Goal: Transaction & Acquisition: Obtain resource

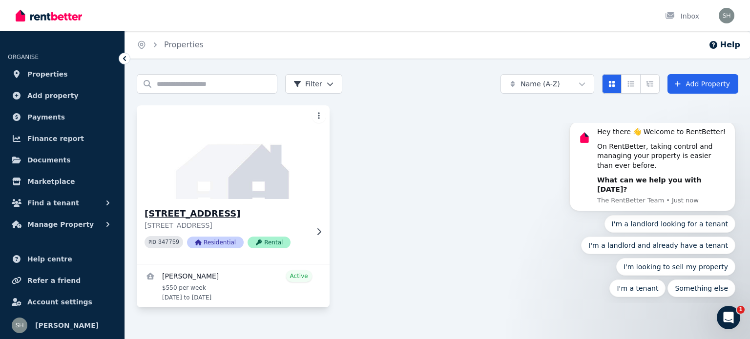
click at [266, 180] on img at bounding box center [233, 152] width 202 height 99
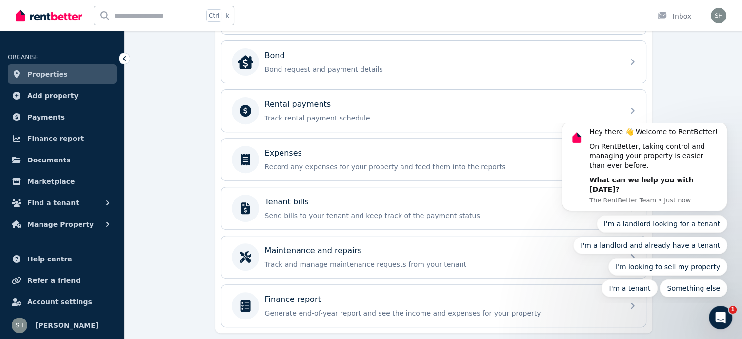
scroll to position [390, 0]
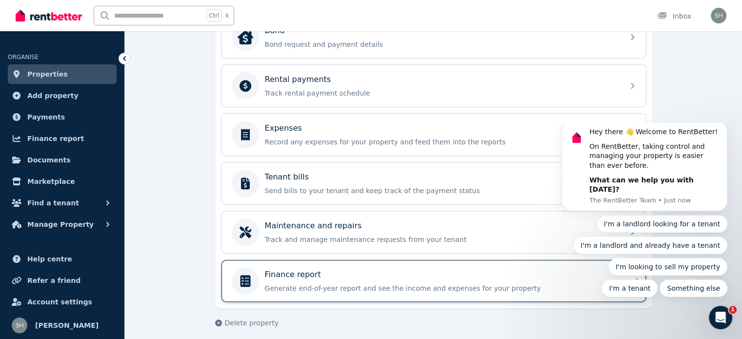
click at [444, 274] on div "Finance report" at bounding box center [441, 275] width 353 height 12
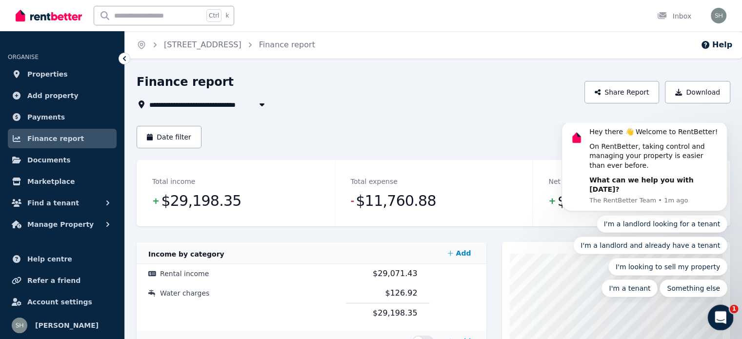
click at [722, 320] on icon "Open Intercom Messenger" at bounding box center [720, 316] width 16 height 16
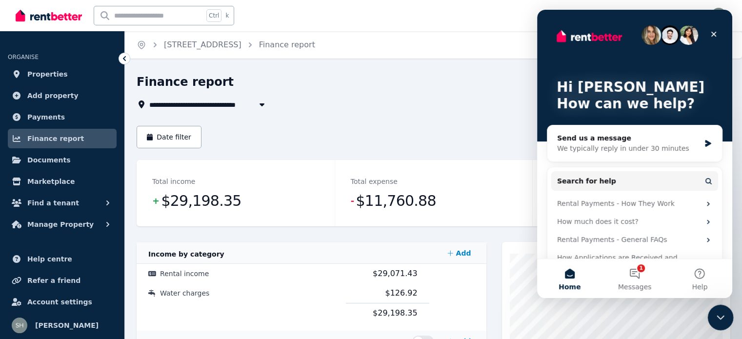
click at [722, 320] on icon "Close Intercom Messenger" at bounding box center [720, 316] width 12 height 12
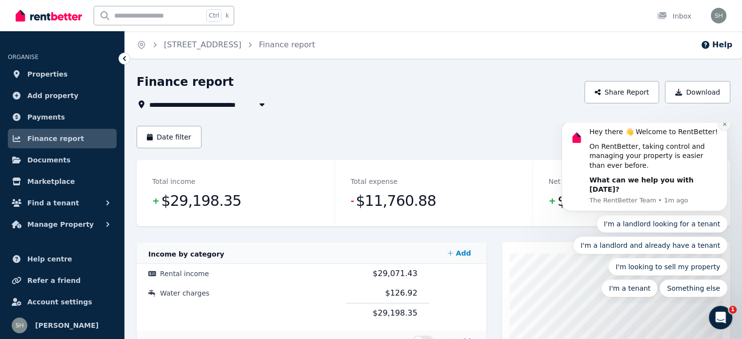
click at [726, 126] on icon "Dismiss notification" at bounding box center [724, 124] width 3 height 3
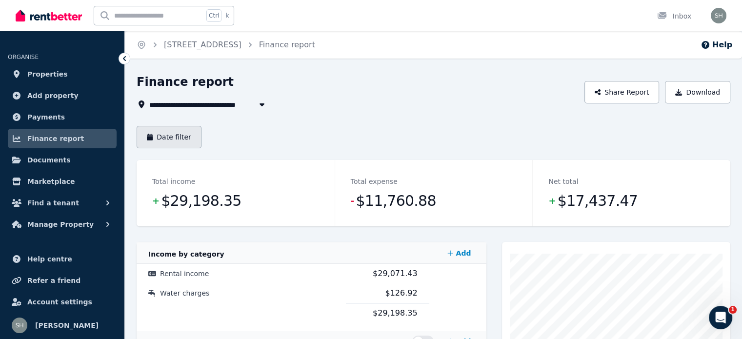
click at [173, 135] on button "Date filter" at bounding box center [169, 137] width 65 height 22
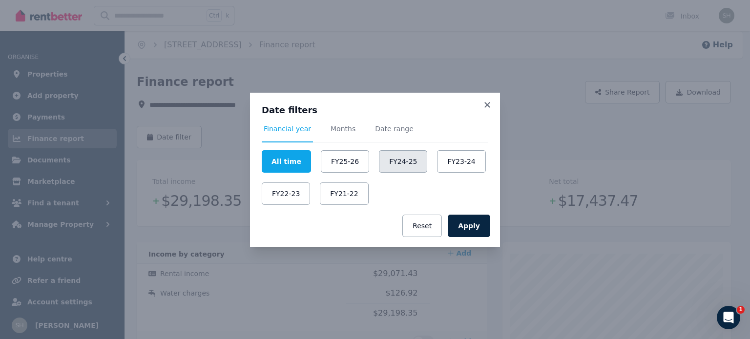
click at [390, 162] on button "FY24-25" at bounding box center [403, 161] width 48 height 22
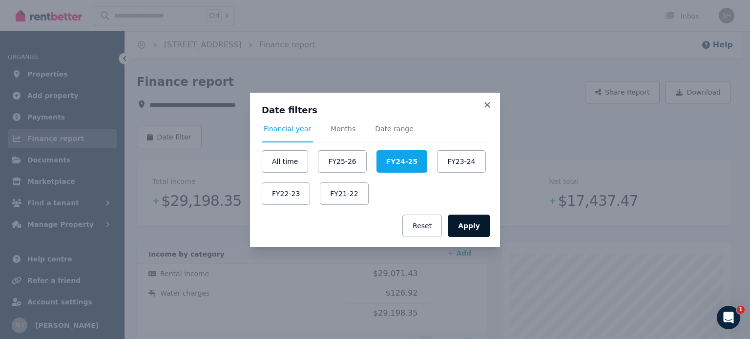
click at [467, 223] on button "Apply" at bounding box center [469, 226] width 42 height 22
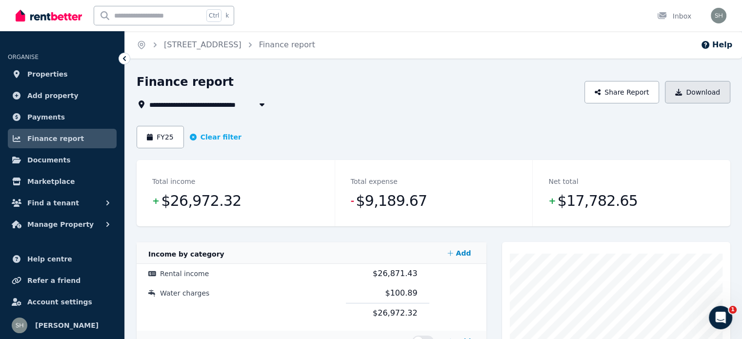
click at [687, 92] on button "Download" at bounding box center [697, 92] width 65 height 22
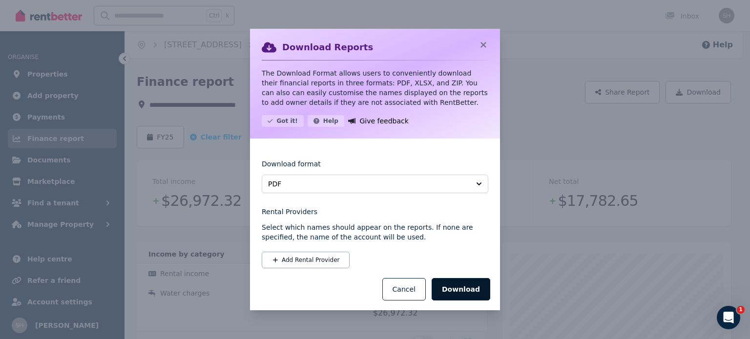
click at [469, 288] on button "Download" at bounding box center [460, 289] width 59 height 22
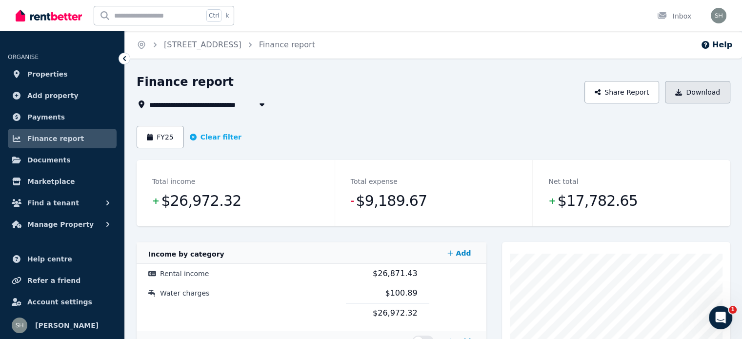
click at [694, 93] on button "Download" at bounding box center [697, 92] width 65 height 22
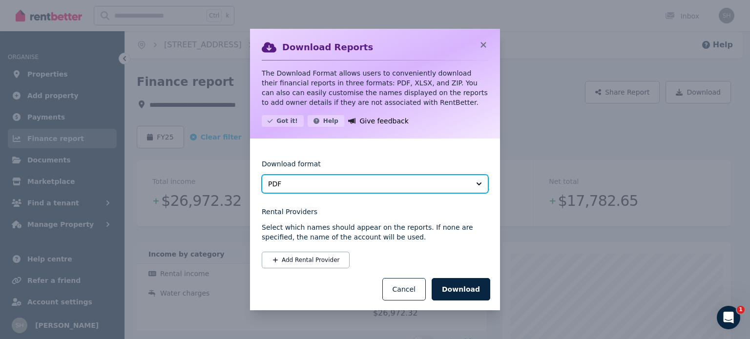
click at [463, 182] on span "PDF" at bounding box center [368, 184] width 200 height 10
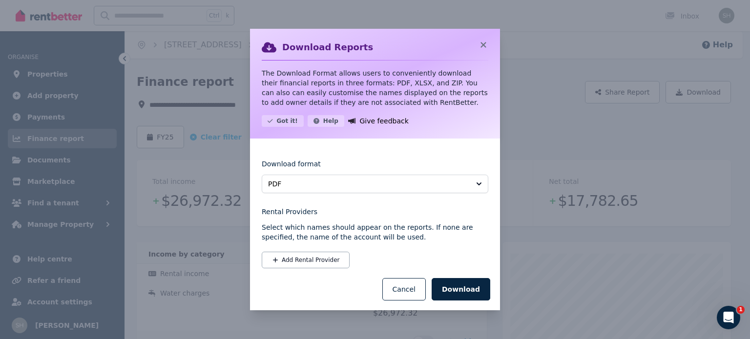
click at [463, 182] on span "PDF" at bounding box center [368, 184] width 200 height 10
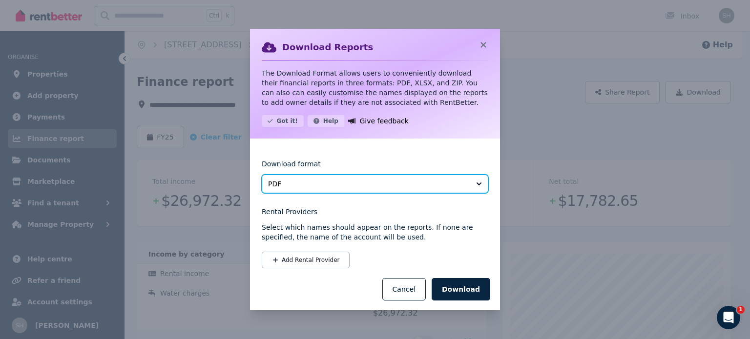
click at [459, 185] on span "PDF" at bounding box center [368, 184] width 200 height 10
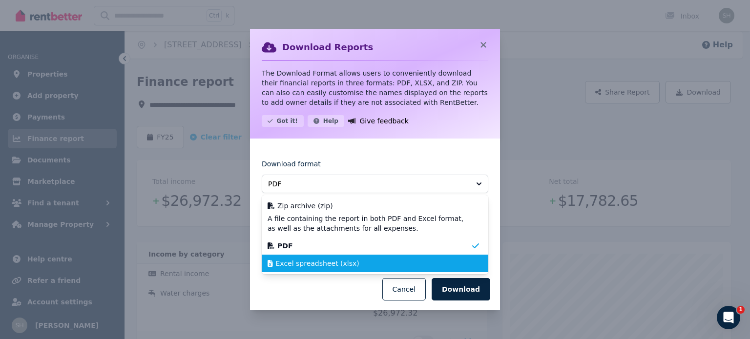
click at [392, 263] on div "Excel spreadsheet (xlsx)" at bounding box center [368, 264] width 203 height 10
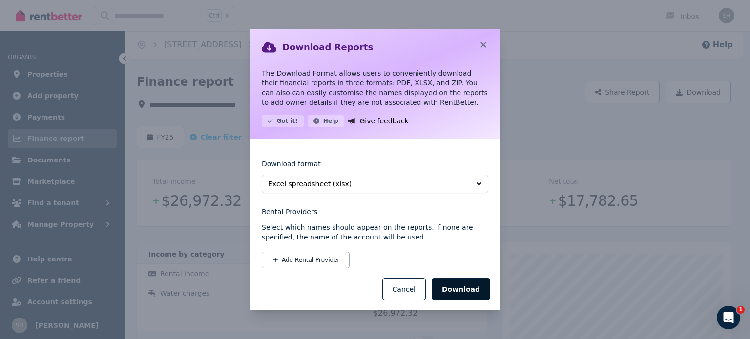
click at [467, 290] on button "Download" at bounding box center [460, 289] width 59 height 22
